Goal: Task Accomplishment & Management: Complete application form

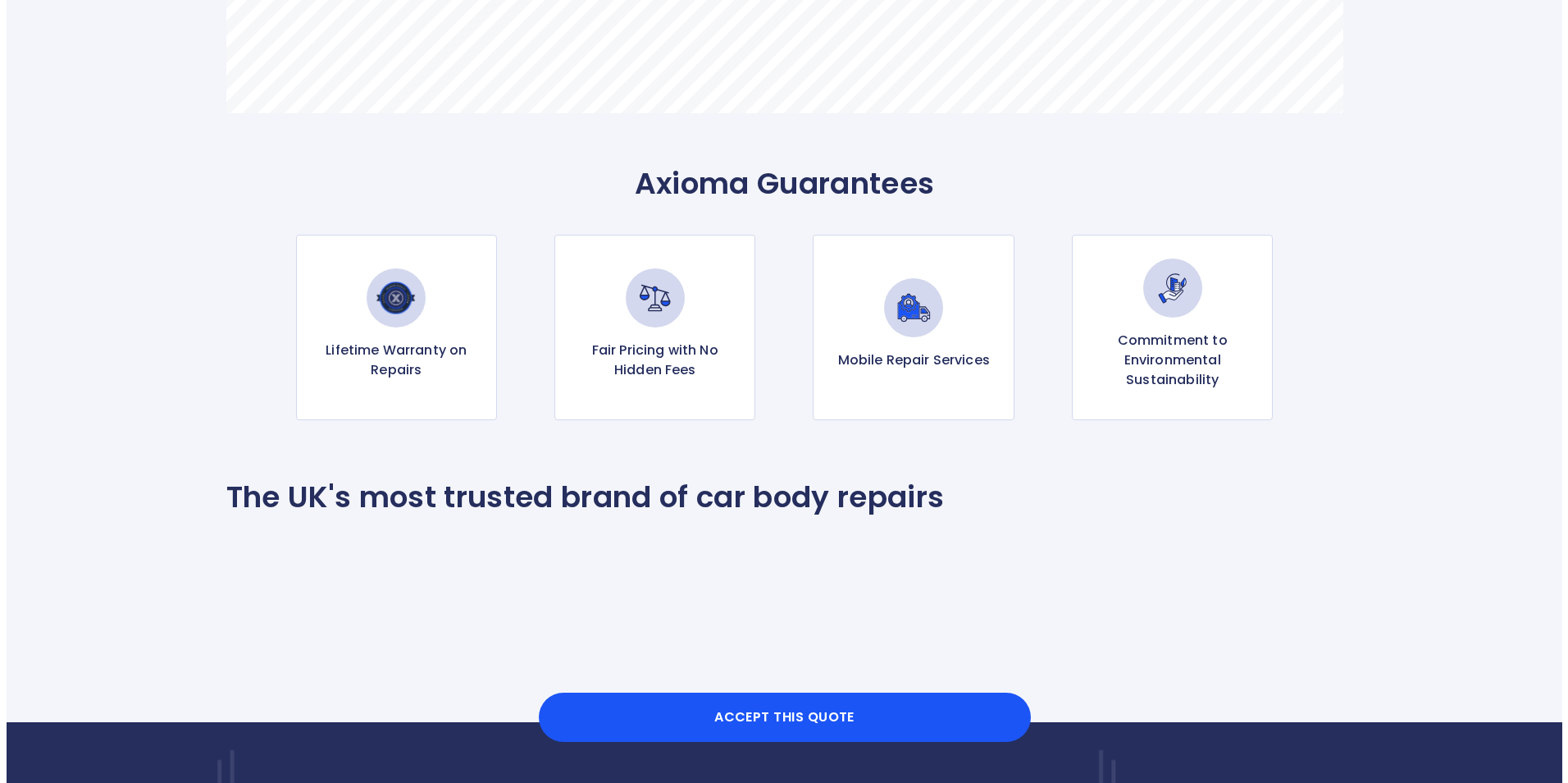
scroll to position [1503, 0]
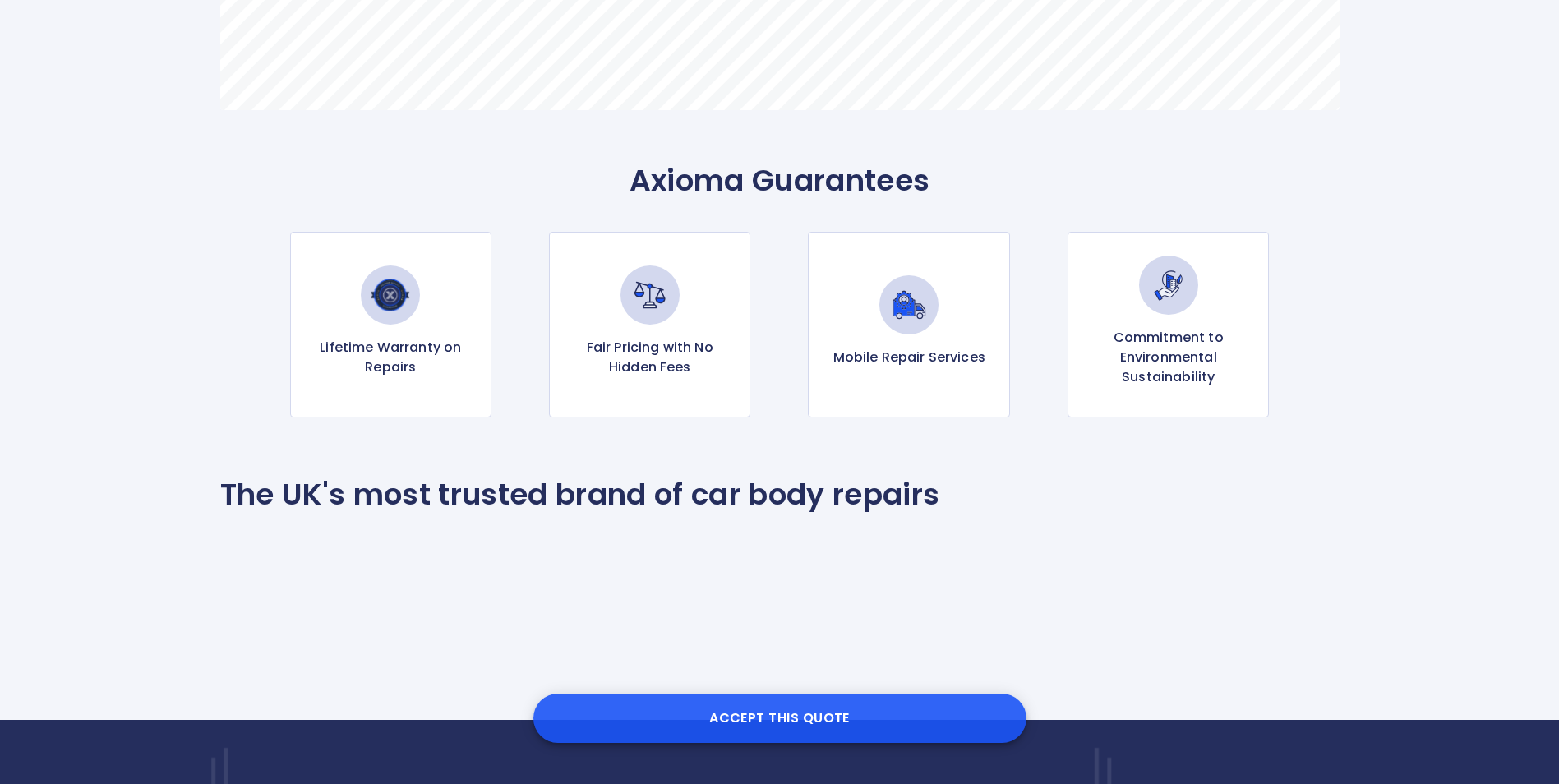
click at [800, 711] on button "Accept this Quote" at bounding box center [780, 718] width 493 height 49
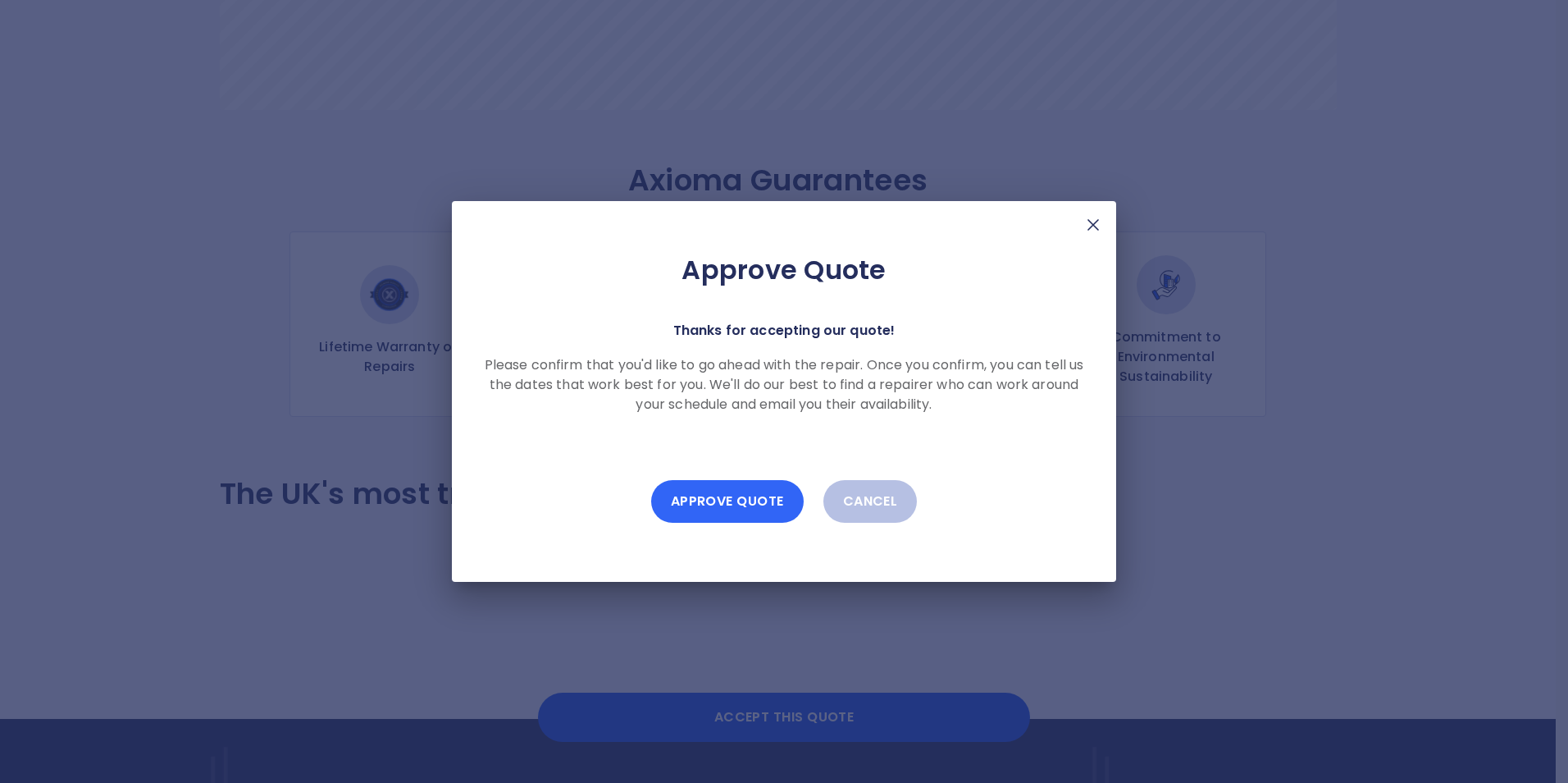
drag, startPoint x: 736, startPoint y: 499, endPoint x: 745, endPoint y: 500, distance: 9.1
click at [736, 499] on button "Approve Quote" at bounding box center [726, 501] width 152 height 42
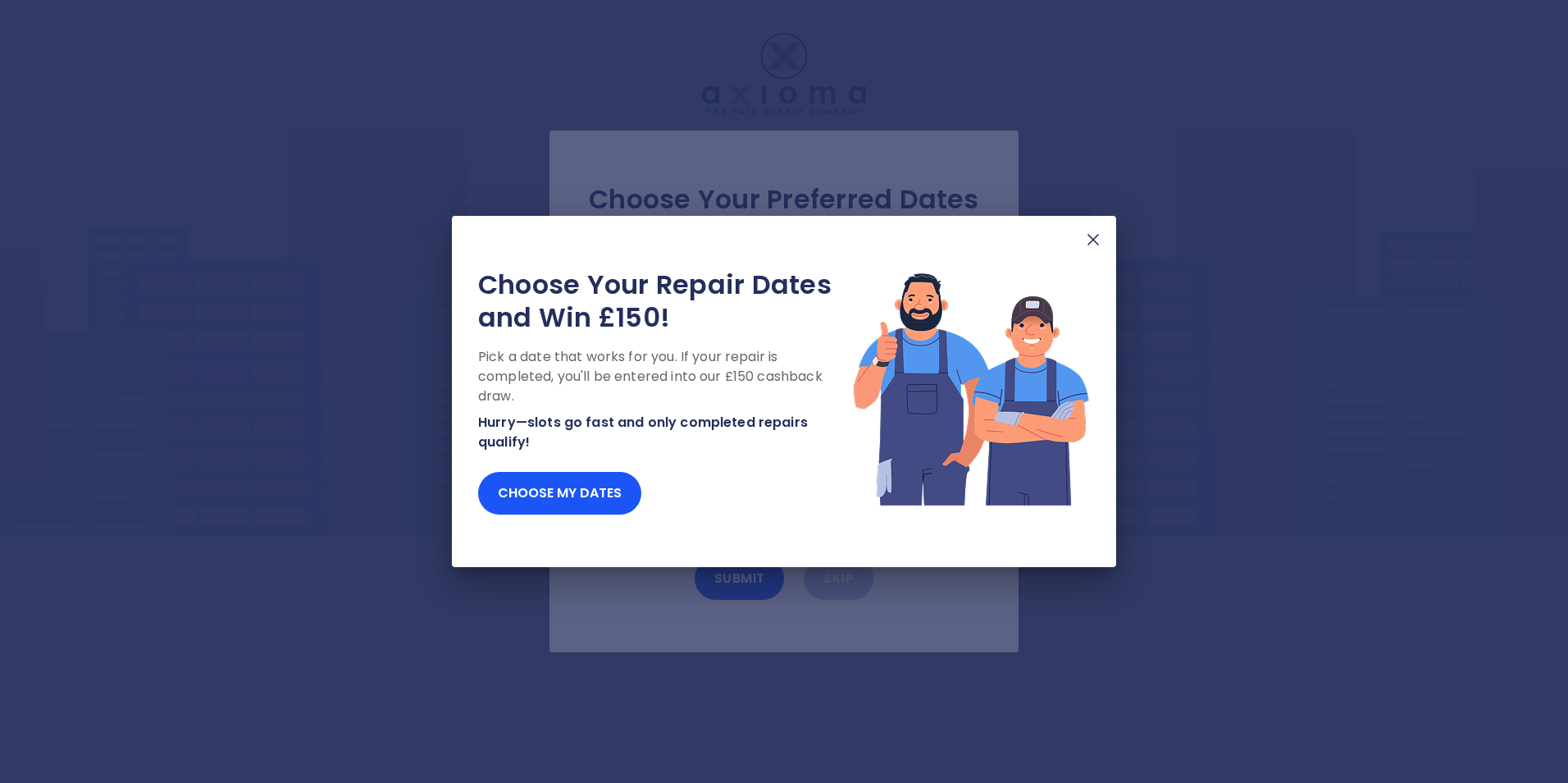
drag, startPoint x: 877, startPoint y: 235, endPoint x: 893, endPoint y: 346, distance: 112.1
click at [956, 380] on div "Choose Your Repair Dates and Win £150! Pick a date that works for you. If your …" at bounding box center [784, 391] width 665 height 351
click at [540, 487] on button "Choose my dates" at bounding box center [559, 493] width 163 height 42
click at [561, 490] on button "Choose my dates" at bounding box center [559, 493] width 163 height 42
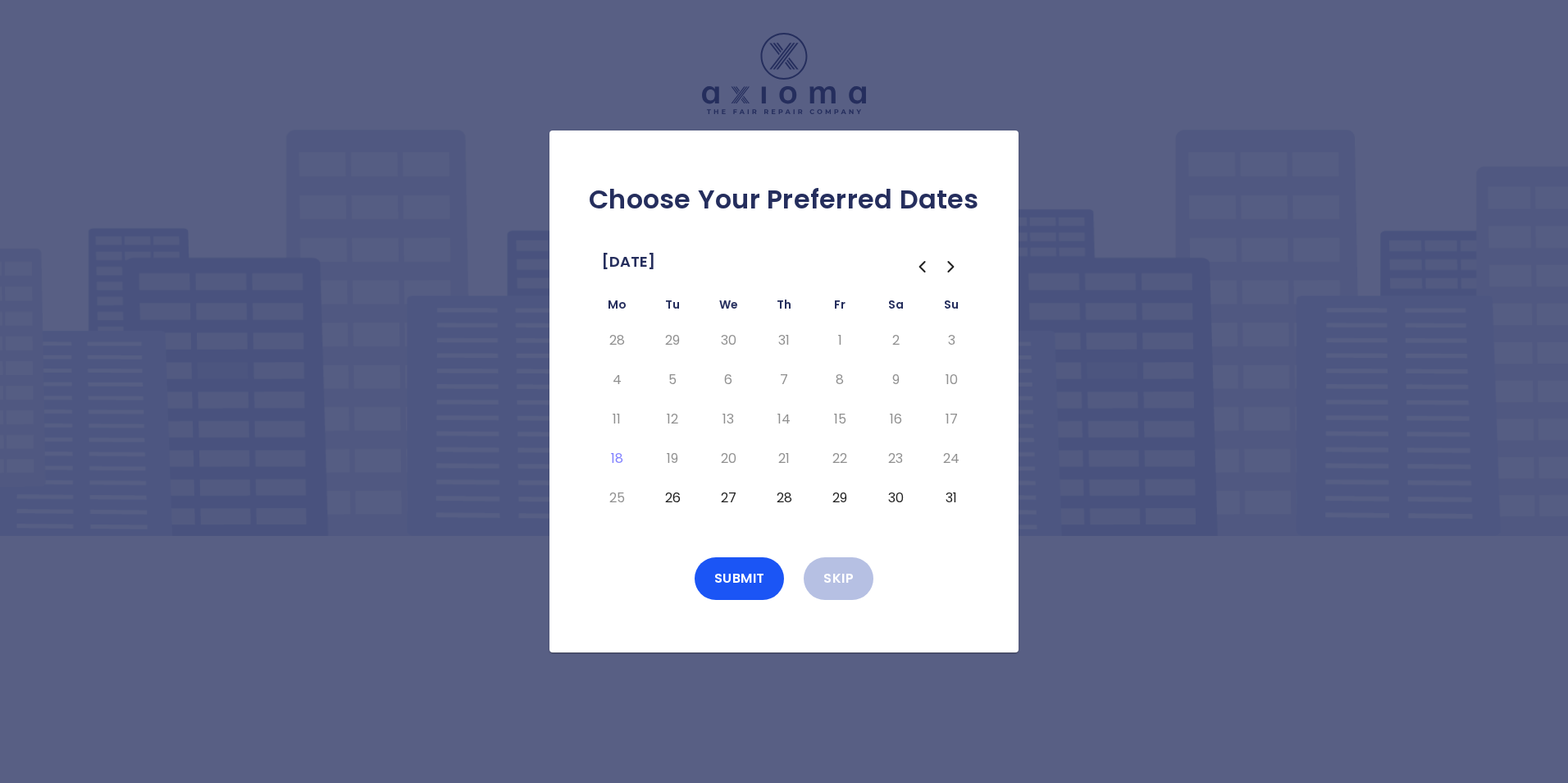
click at [949, 267] on icon "Go to the Next Month" at bounding box center [952, 267] width 20 height 20
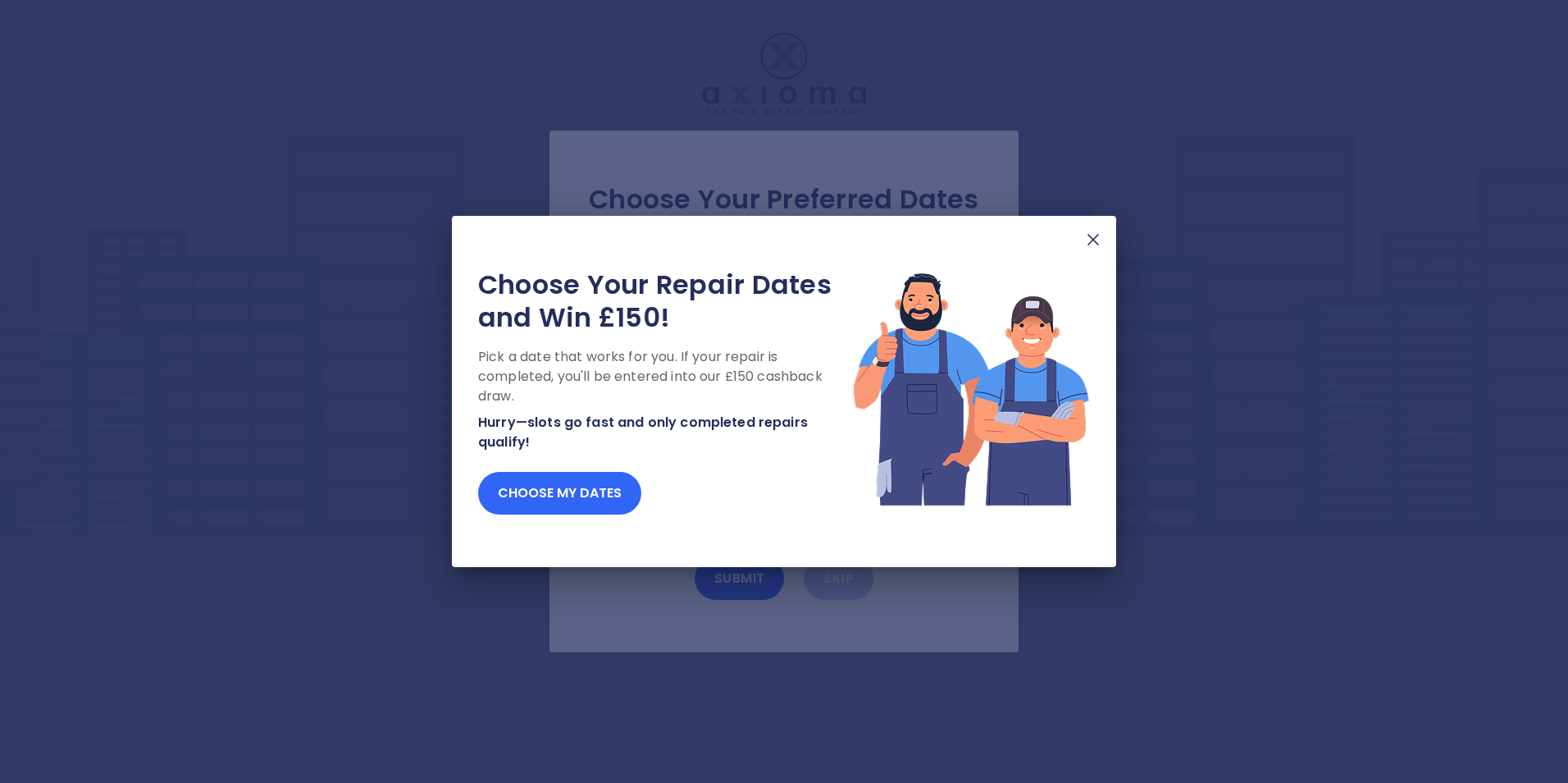
click at [556, 493] on button "Choose my dates" at bounding box center [559, 493] width 163 height 42
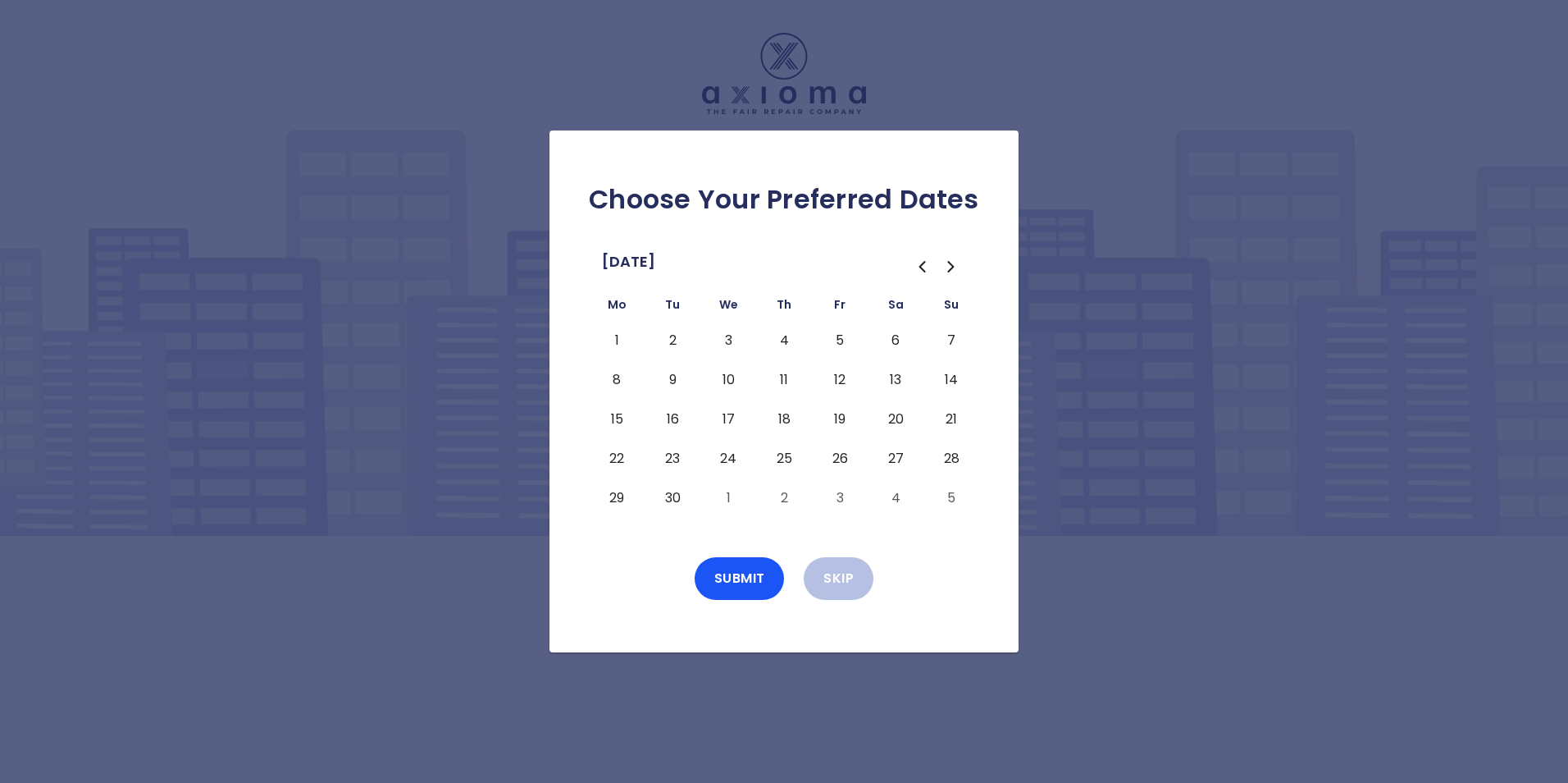
click at [836, 335] on button "5" at bounding box center [840, 340] width 29 height 27
drag, startPoint x: 752, startPoint y: 575, endPoint x: 839, endPoint y: 574, distance: 87.0
click at [751, 574] on button "Submit" at bounding box center [740, 577] width 90 height 42
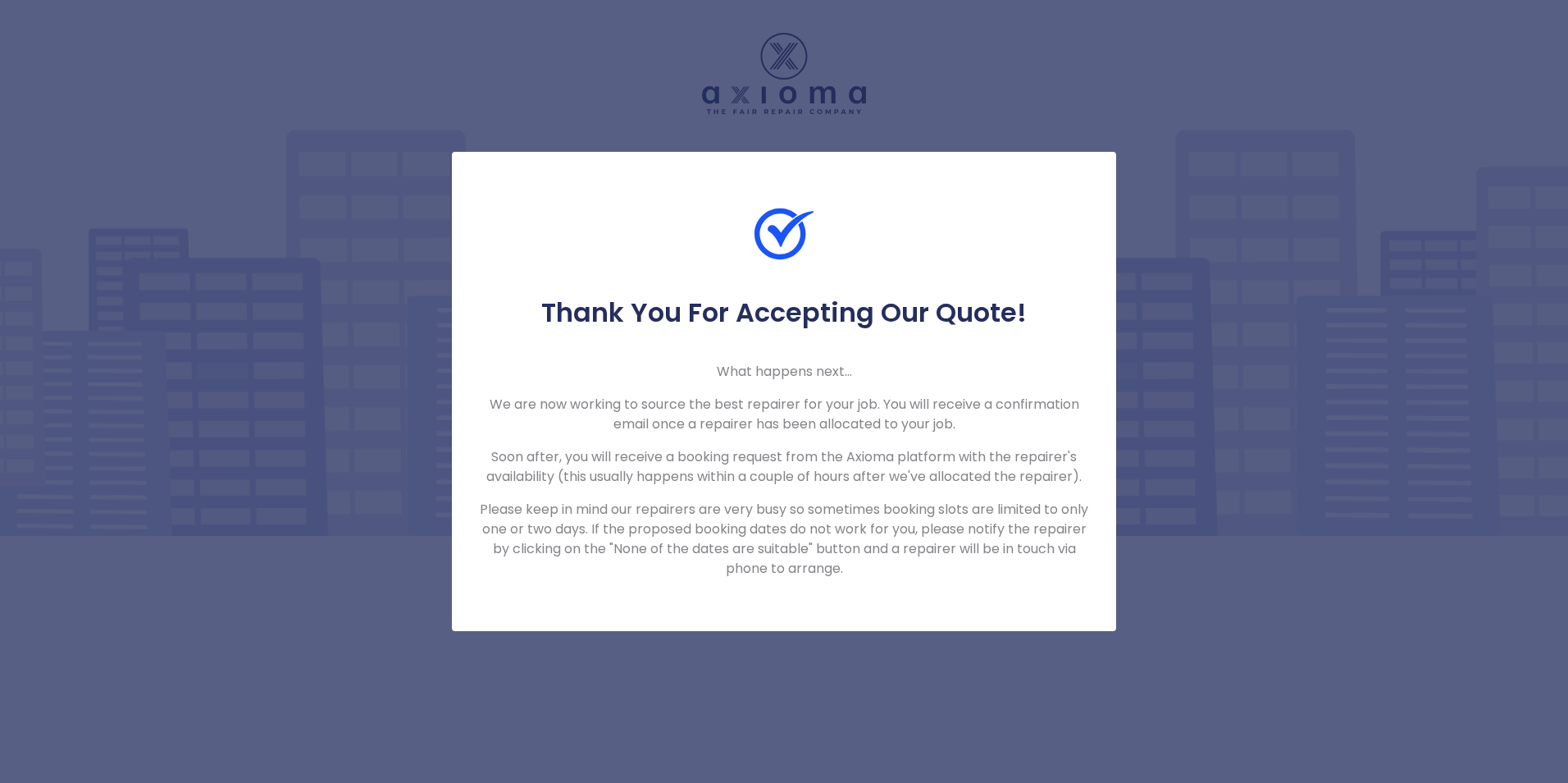
click at [1363, 355] on div "Thank You For Accepting Our Quote! What happens next... We are now working to s…" at bounding box center [784, 392] width 1568 height 783
click at [1327, 142] on div "Thank You For Accepting Our Quote! What happens next... We are now working to s…" at bounding box center [784, 392] width 1568 height 783
click at [1327, 140] on div "Thank You For Accepting Our Quote! What happens next... We are now working to s…" at bounding box center [784, 392] width 1568 height 783
click at [1424, 431] on div "Thank You For Accepting Our Quote! What happens next... We are now working to s…" at bounding box center [784, 392] width 1568 height 783
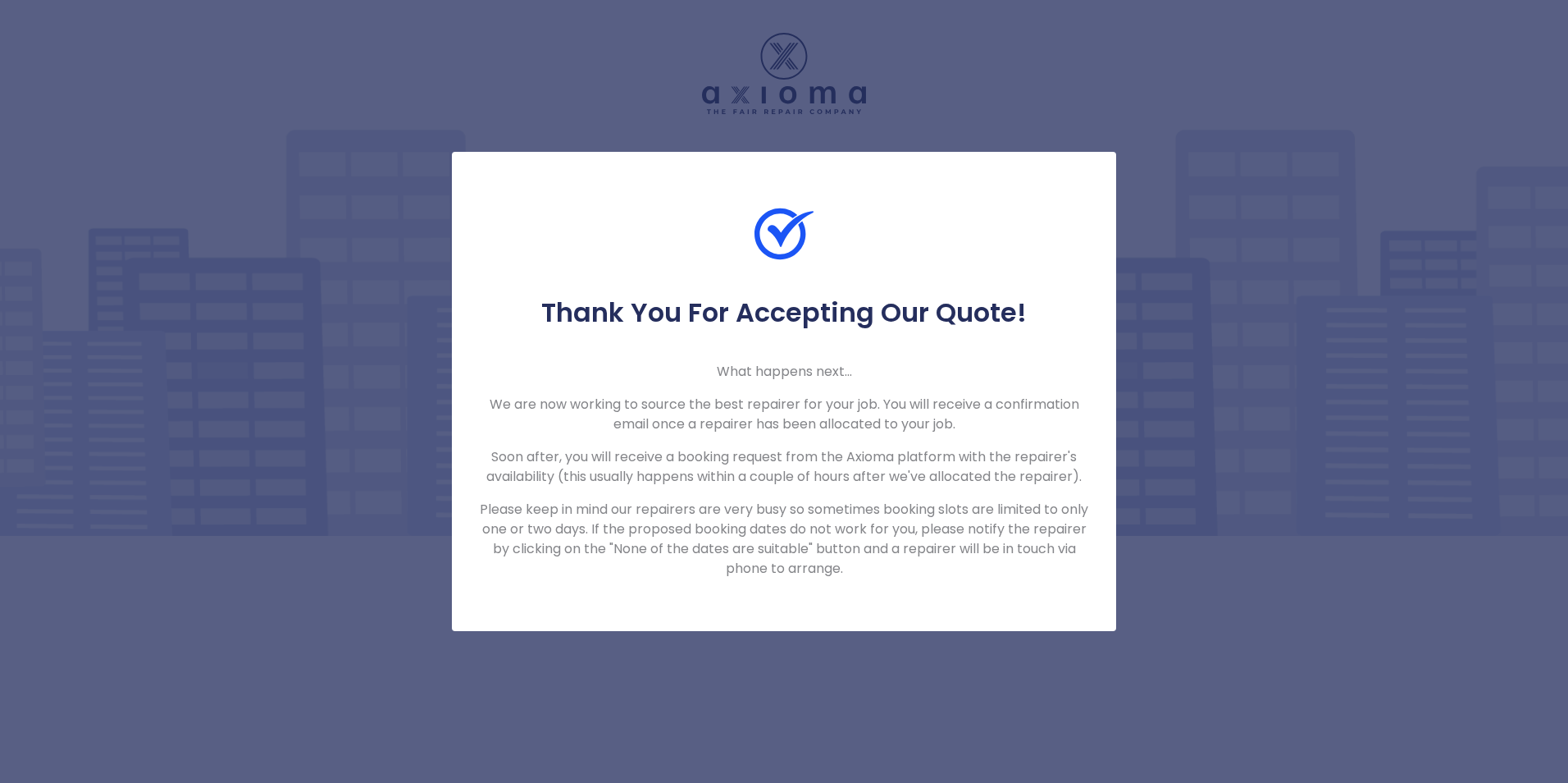
click at [1428, 431] on div "Thank You For Accepting Our Quote! What happens next... We are now working to s…" at bounding box center [784, 392] width 1568 height 783
